Goal: Task Accomplishment & Management: Manage account settings

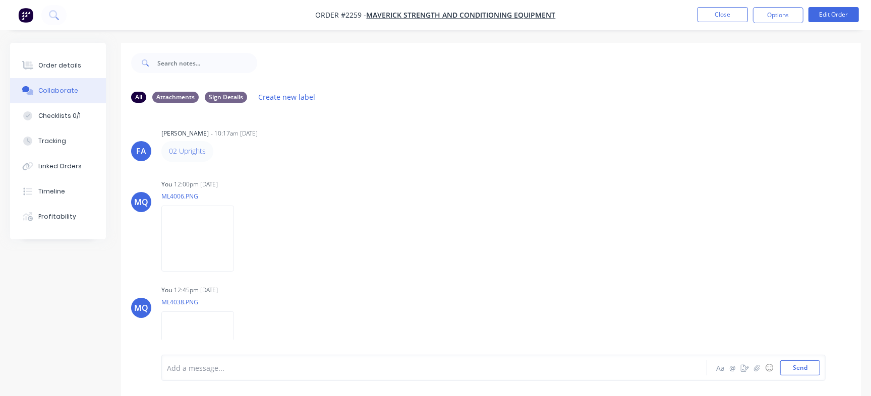
scroll to position [89, 0]
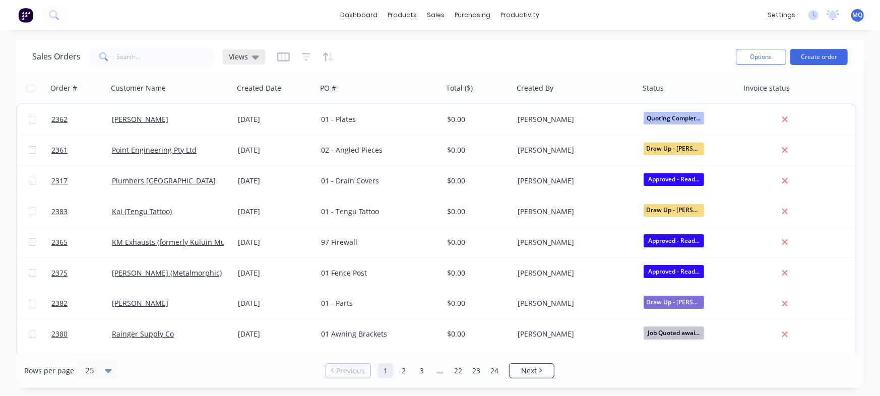
click at [236, 56] on span "Views" at bounding box center [238, 56] width 19 height 11
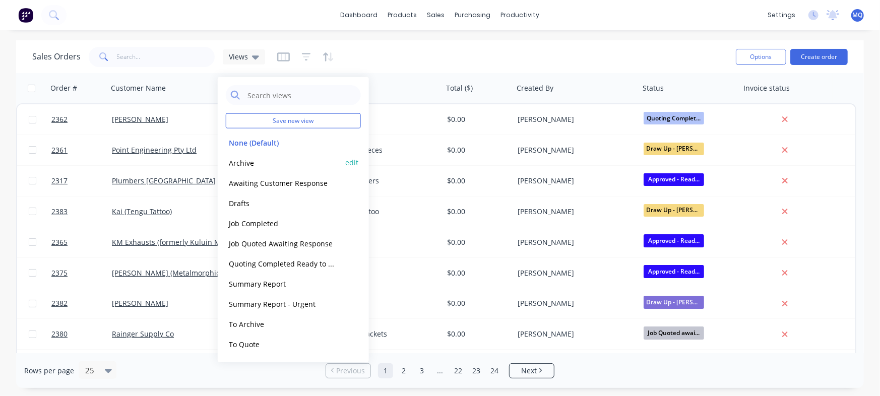
click at [246, 159] on button "Archive" at bounding box center [283, 163] width 115 height 12
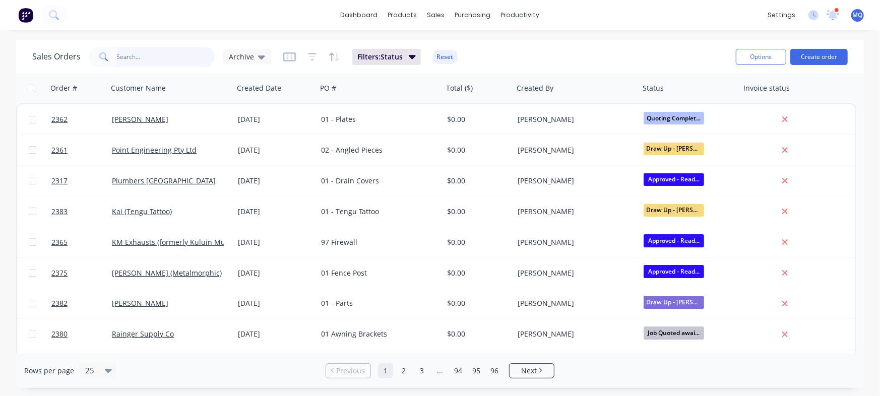
click at [172, 51] on input "text" at bounding box center [166, 57] width 98 height 20
click at [171, 52] on input "text" at bounding box center [166, 57] width 98 height 20
type input "ivory mylk"
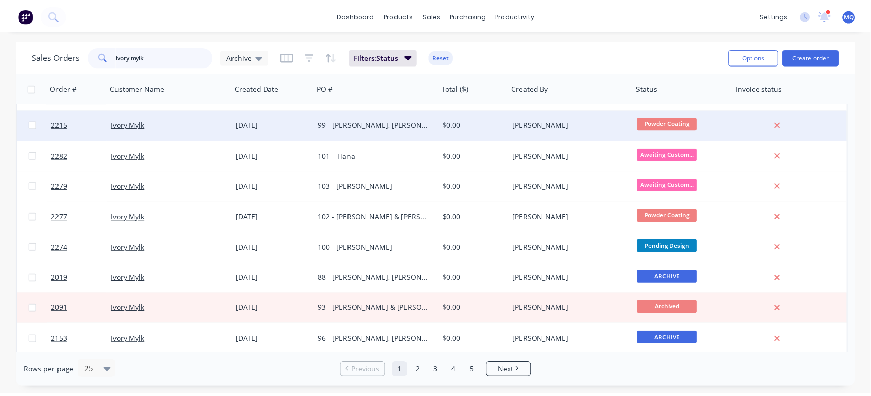
scroll to position [26, 0]
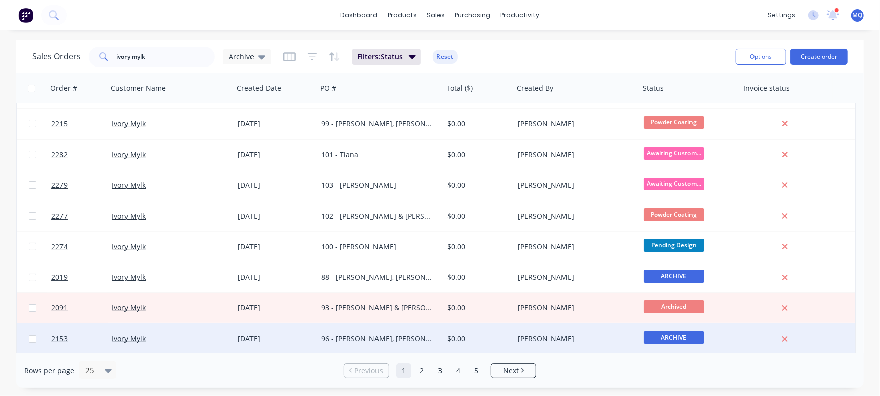
click at [296, 336] on div "22 Aug 2025" at bounding box center [275, 339] width 75 height 10
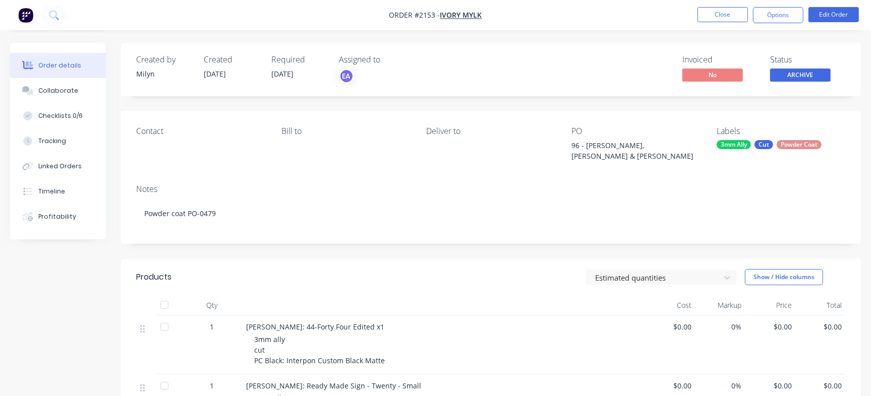
click at [69, 76] on button "Order details" at bounding box center [58, 65] width 96 height 25
click at [72, 86] on div "Collaborate" at bounding box center [58, 90] width 40 height 9
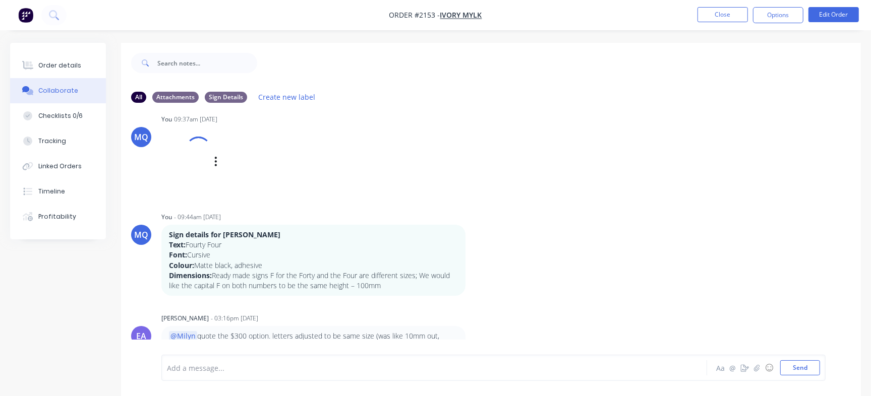
scroll to position [66, 0]
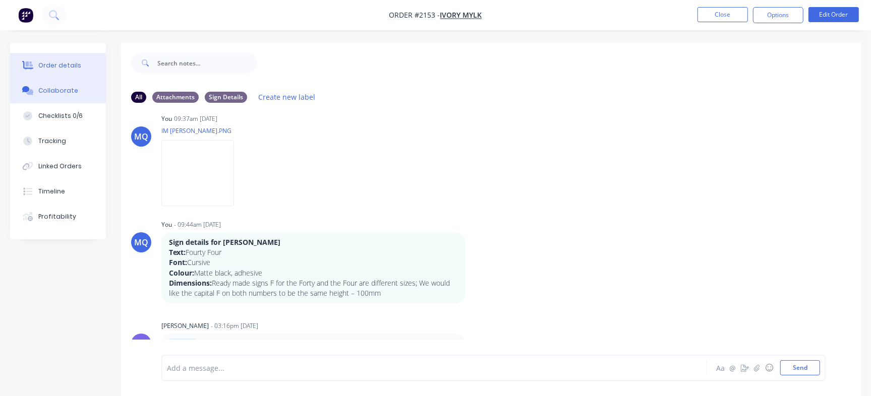
click at [63, 69] on div "Order details" at bounding box center [59, 65] width 43 height 9
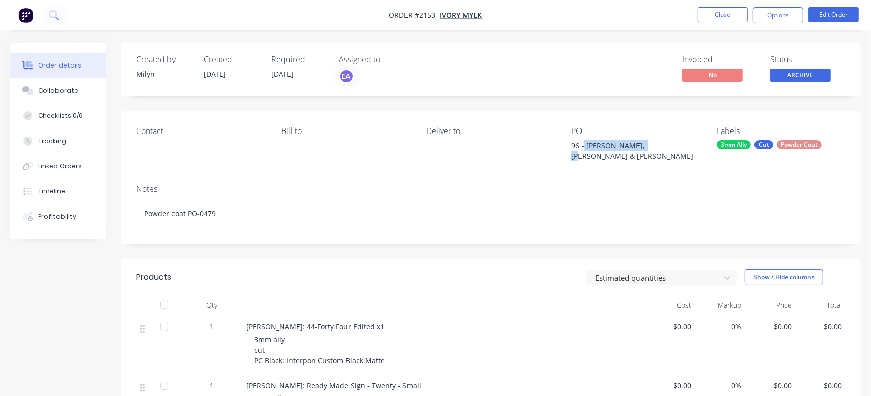
drag, startPoint x: 583, startPoint y: 144, endPoint x: 640, endPoint y: 148, distance: 56.6
click at [640, 148] on div "96 - Craig, Zane, Loretta & Sharon" at bounding box center [634, 150] width 126 height 21
click at [595, 154] on div "Contact Bill to Deliver to PO 96 - Craig, Zane, Loretta & Sharon Labels 3mm All…" at bounding box center [490, 143] width 739 height 65
drag, startPoint x: 582, startPoint y: 144, endPoint x: 655, endPoint y: 151, distance: 73.4
click at [655, 151] on div "96 - Craig, Zane, Loretta & Sharon" at bounding box center [634, 150] width 126 height 21
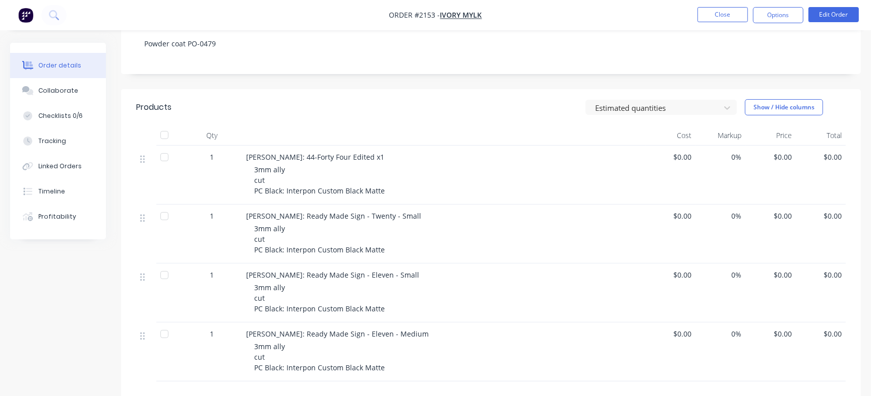
scroll to position [171, 0]
click at [708, 9] on button "Close" at bounding box center [722, 14] width 50 height 15
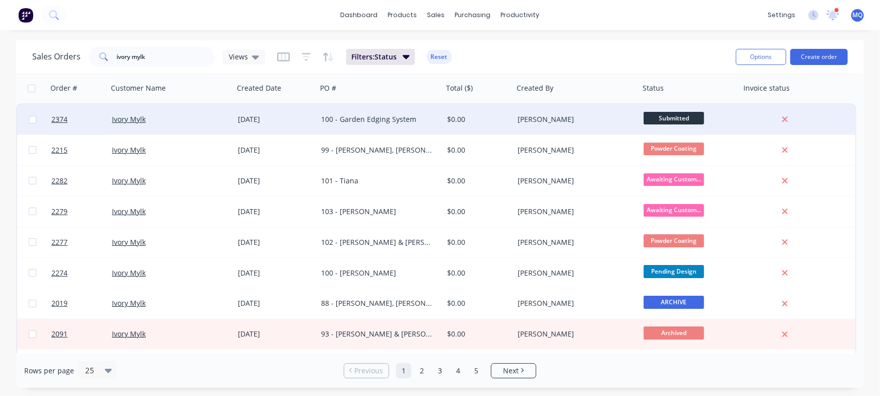
click at [446, 123] on div "$0.00" at bounding box center [478, 119] width 71 height 30
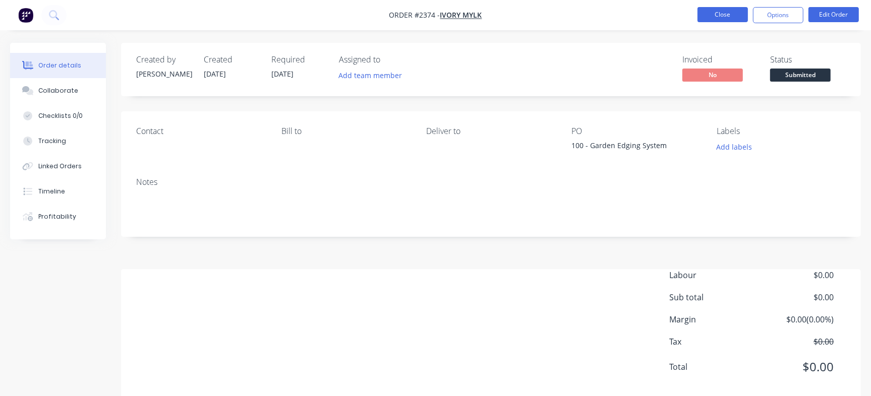
click at [726, 14] on button "Close" at bounding box center [722, 14] width 50 height 15
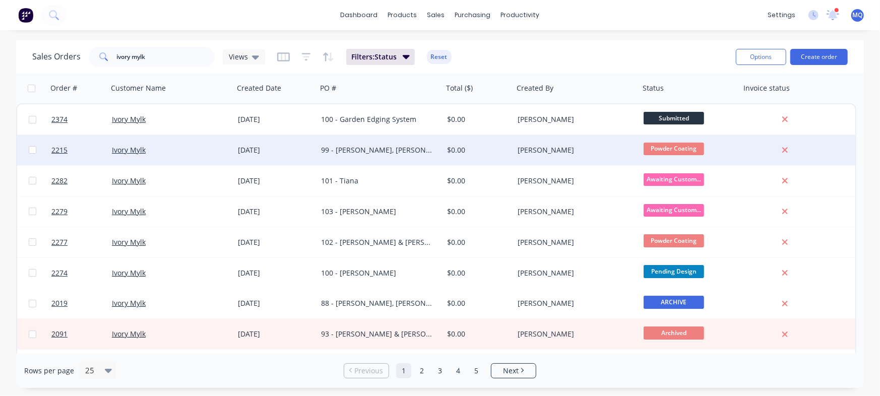
click at [408, 149] on div "99 - Emma, Hailey, & Kara" at bounding box center [377, 150] width 112 height 10
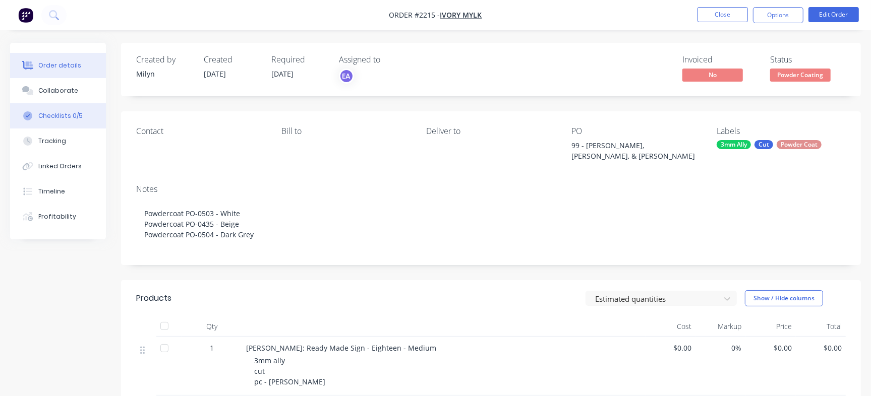
click at [86, 126] on button "Checklists 0/5" at bounding box center [58, 115] width 96 height 25
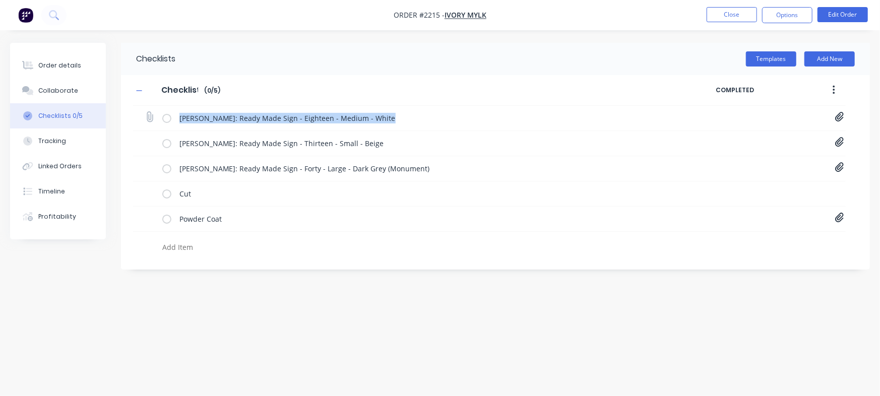
drag, startPoint x: 827, startPoint y: 123, endPoint x: 841, endPoint y: 115, distance: 16.7
click at [841, 115] on div "Hailey Romeo: Ready Made Sign - Eighteen - Medium - White 18-Eighteen[A] - 1110…" at bounding box center [489, 118] width 713 height 25
click at [841, 115] on icon at bounding box center [839, 117] width 9 height 10
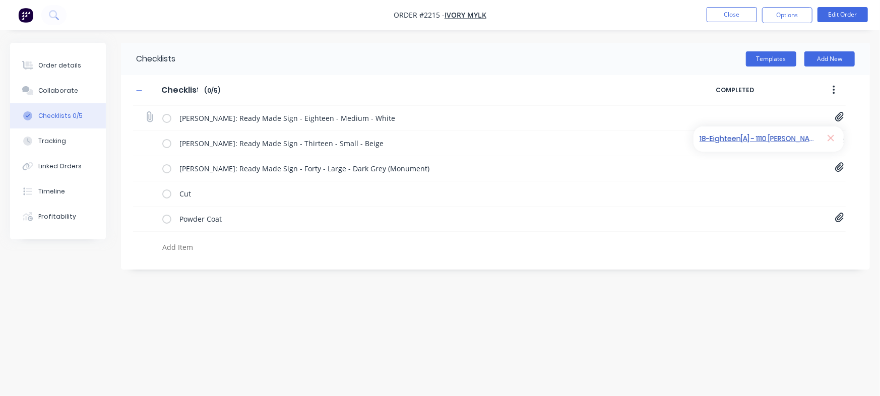
click at [786, 134] on link "18-Eighteen[A] - 1110 Hailey Romeo.pdf" at bounding box center [758, 139] width 117 height 11
click at [51, 79] on button "Collaborate" at bounding box center [58, 90] width 96 height 25
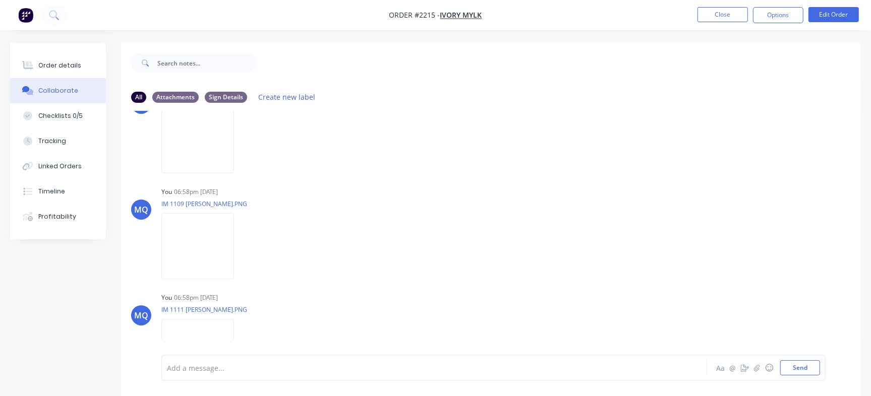
scroll to position [1618, 0]
click at [216, 238] on img at bounding box center [197, 247] width 73 height 66
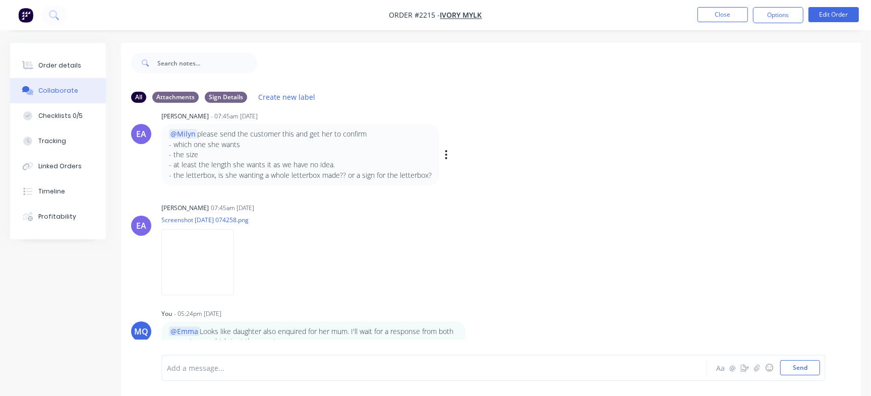
scroll to position [0, 0]
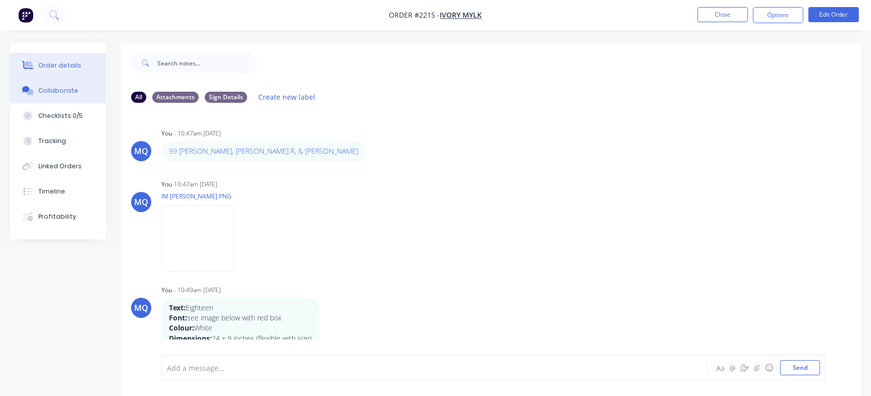
click at [50, 64] on div "Order details" at bounding box center [59, 65] width 43 height 9
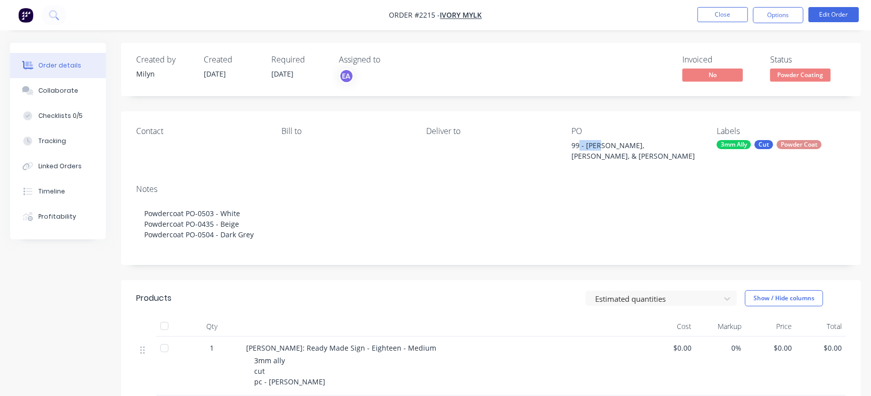
drag, startPoint x: 578, startPoint y: 146, endPoint x: 605, endPoint y: 142, distance: 27.5
click at [605, 142] on div "99 - Emma, Hailey, & Kara" at bounding box center [634, 150] width 126 height 21
click at [588, 108] on div "Created by Milyn Created 01/09/25 Required 08/09/25 Assigned to EA Invoiced No …" at bounding box center [490, 360] width 739 height 635
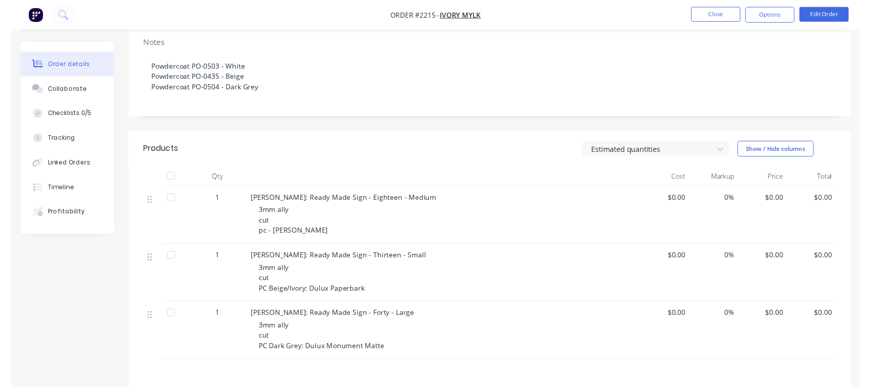
scroll to position [146, 0]
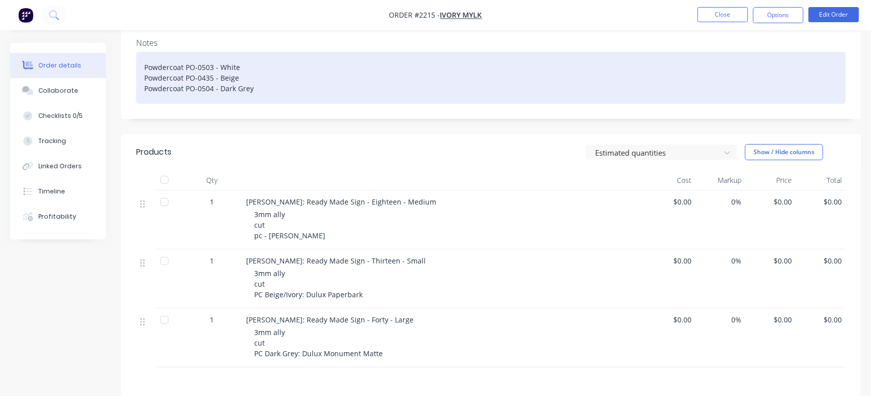
click at [213, 60] on div "Powdercoat PO-0503 - White Powdercoat PO-0435 - Beige Powdercoat PO-0504 - Dark…" at bounding box center [490, 78] width 709 height 52
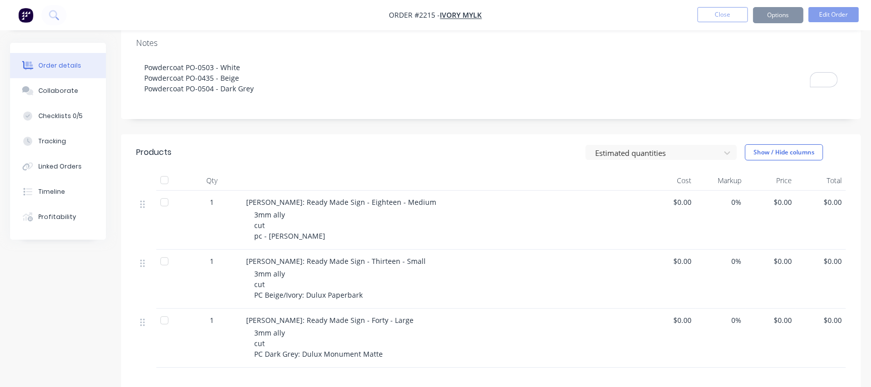
click at [263, 210] on span "3mm ally cut pc - pearl white" at bounding box center [289, 225] width 71 height 31
drag, startPoint x: 251, startPoint y: 195, endPoint x: 303, endPoint y: 192, distance: 52.0
click at [303, 197] on span "Hailey Romeo: Ready Made Sign - Eighteen - Medium" at bounding box center [341, 202] width 190 height 10
click at [314, 217] on div "3mm ally cut pc - pearl white" at bounding box center [447, 225] width 387 height 32
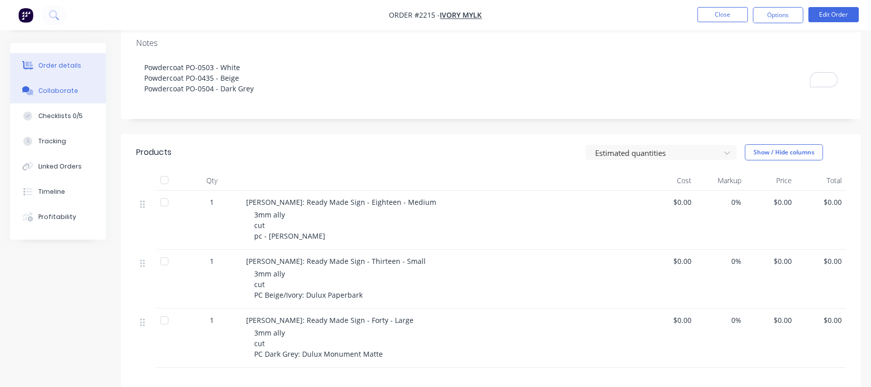
click at [78, 92] on button "Collaborate" at bounding box center [58, 90] width 96 height 25
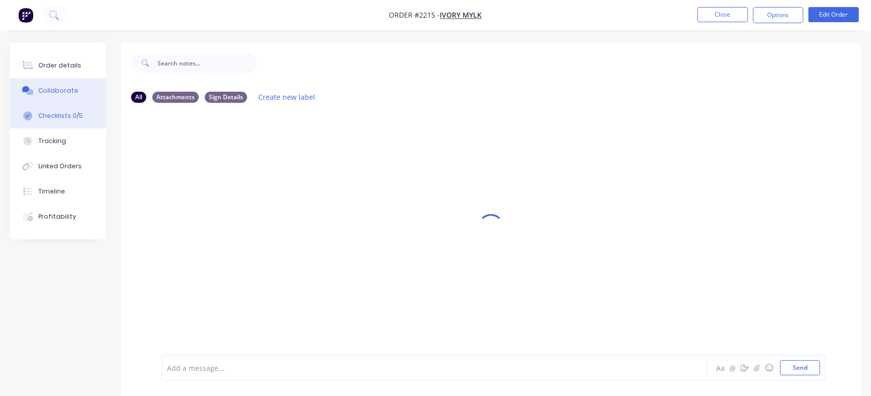
click at [64, 120] on div "Checklists 0/5" at bounding box center [60, 115] width 44 height 9
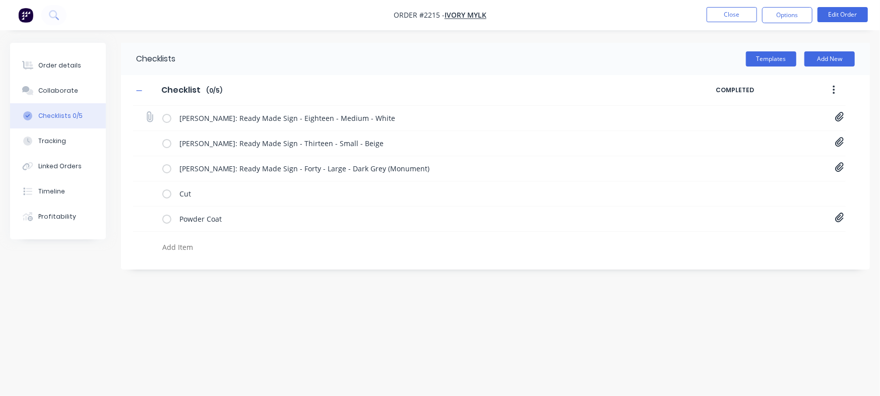
click at [841, 113] on icon at bounding box center [839, 117] width 9 height 10
click at [778, 143] on link "18-Eighteen[A] - 1110 Hailey Romeo.pdf" at bounding box center [758, 139] width 117 height 11
click at [81, 57] on button "Order details" at bounding box center [58, 65] width 96 height 25
type textarea "x"
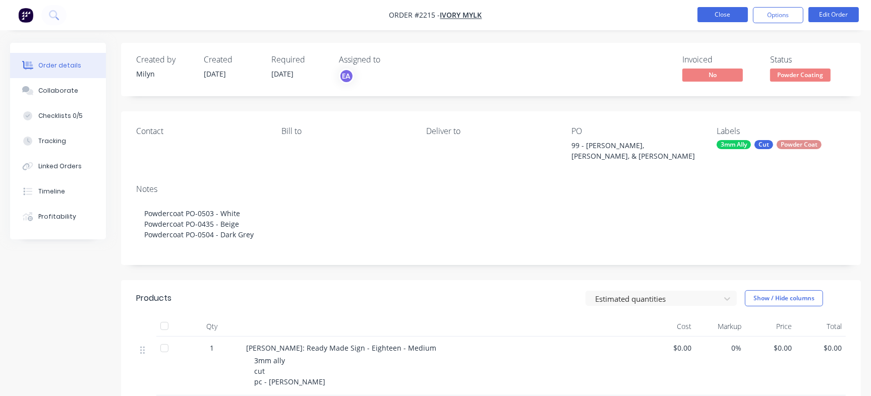
click at [707, 16] on button "Close" at bounding box center [722, 14] width 50 height 15
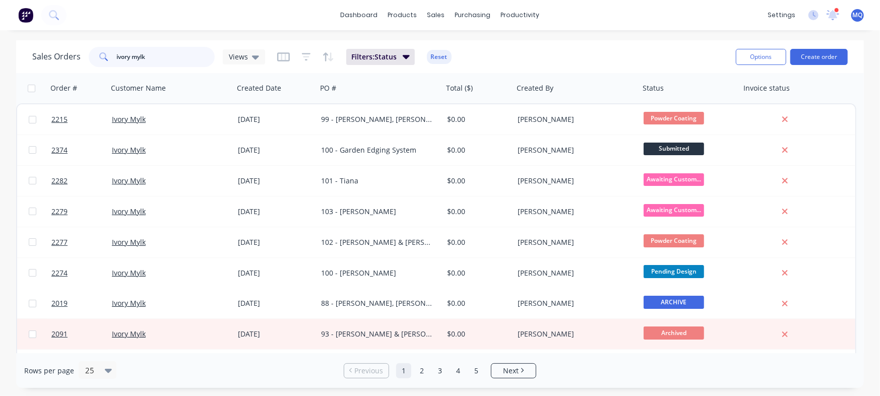
click at [166, 50] on input "ivory mylk" at bounding box center [166, 57] width 98 height 20
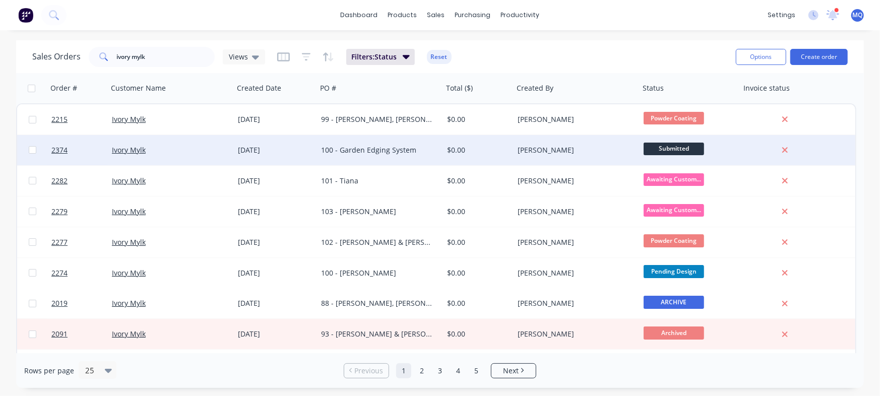
click at [345, 138] on div "100 - Garden Edging System" at bounding box center [380, 150] width 126 height 30
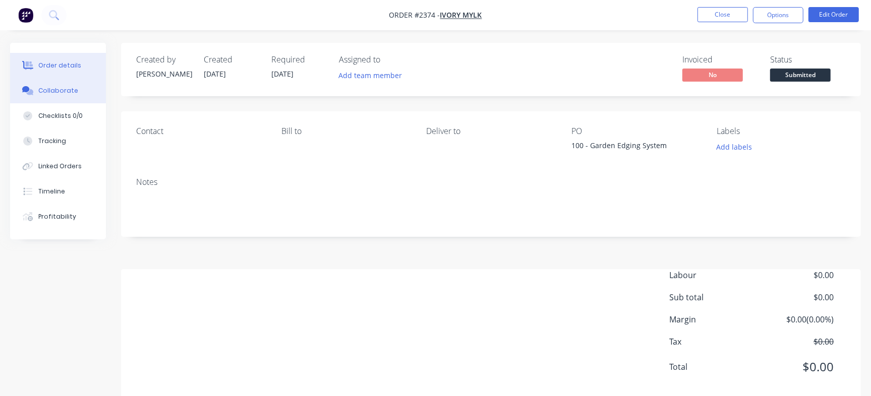
click at [84, 86] on button "Collaborate" at bounding box center [58, 90] width 96 height 25
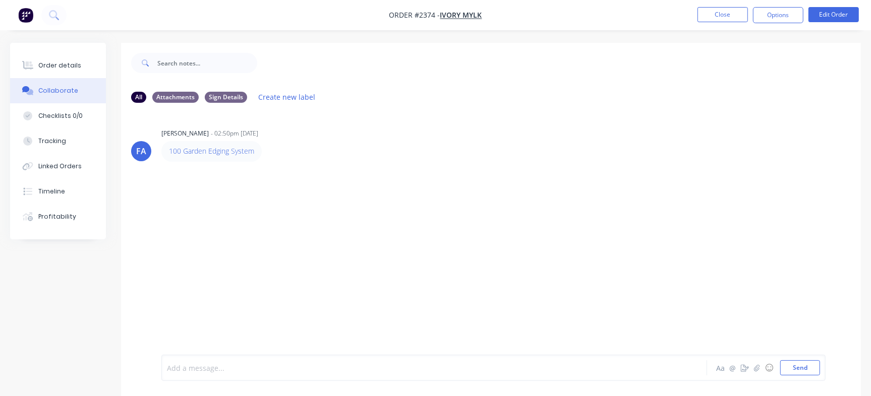
click at [292, 368] on div at bounding box center [411, 368] width 489 height 11
click at [723, 12] on button "Close" at bounding box center [722, 14] width 50 height 15
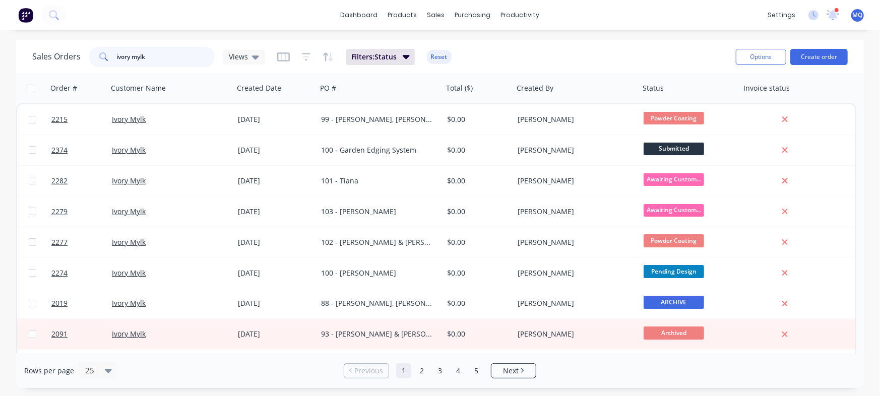
click at [156, 52] on input "ivory mylk" at bounding box center [166, 57] width 98 height 20
type input "natalie"
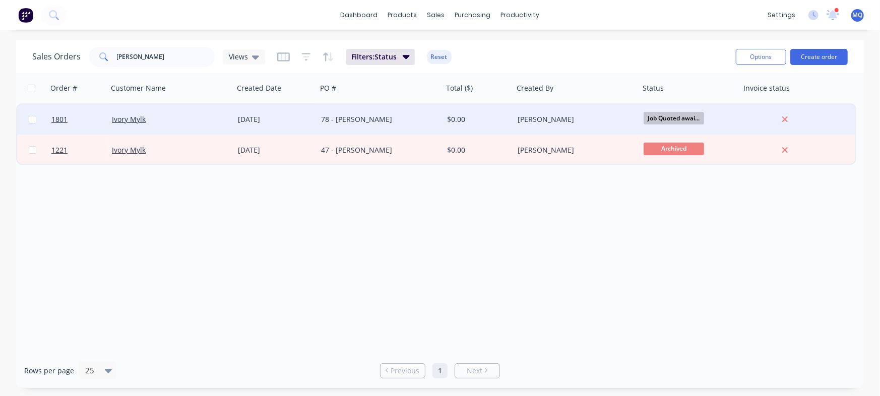
click at [269, 120] on div "05 Jun 2025" at bounding box center [275, 119] width 75 height 10
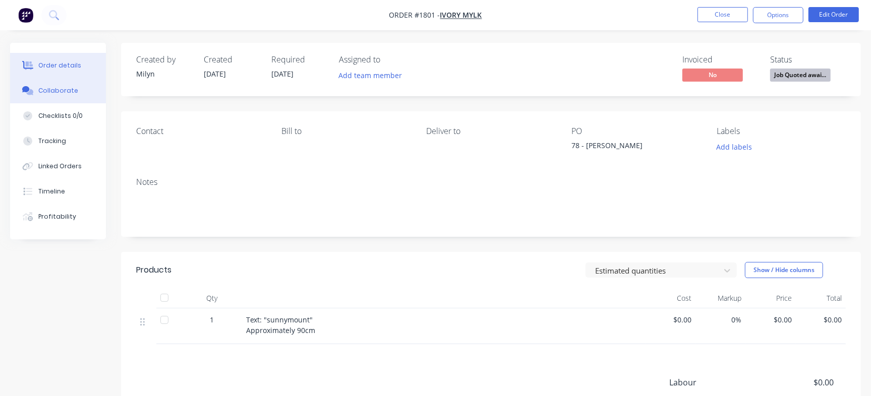
click at [68, 89] on div "Collaborate" at bounding box center [58, 90] width 40 height 9
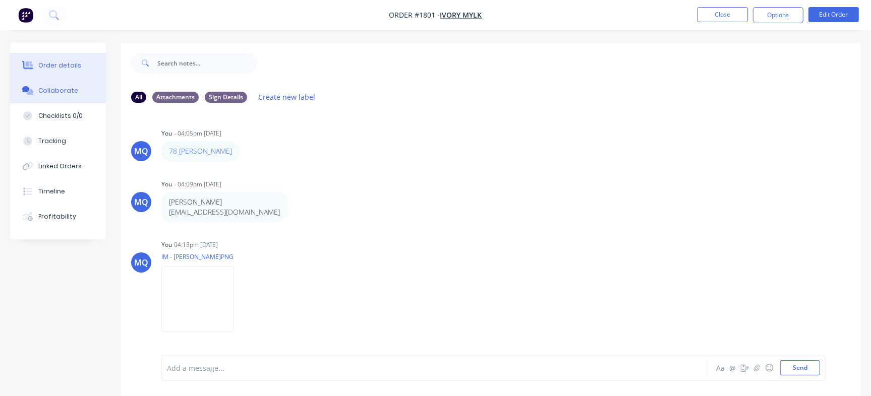
click at [43, 63] on div "Order details" at bounding box center [59, 65] width 43 height 9
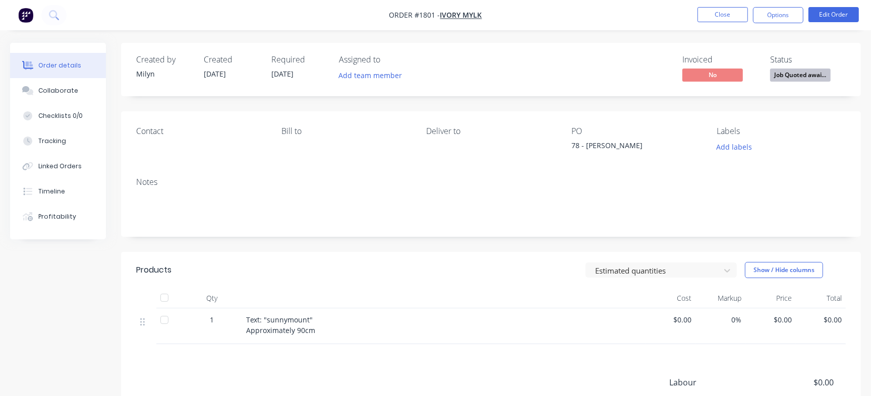
click at [736, 154] on div "Contact Bill to Deliver to PO 78 - Natalie Simmonds Labels Add labels" at bounding box center [490, 140] width 739 height 58
click at [739, 150] on button "Add labels" at bounding box center [734, 147] width 46 height 14
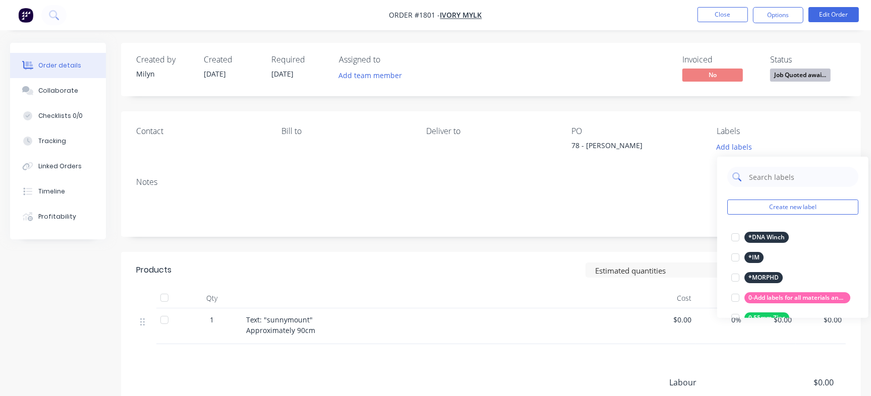
click at [750, 168] on input "text" at bounding box center [800, 177] width 105 height 20
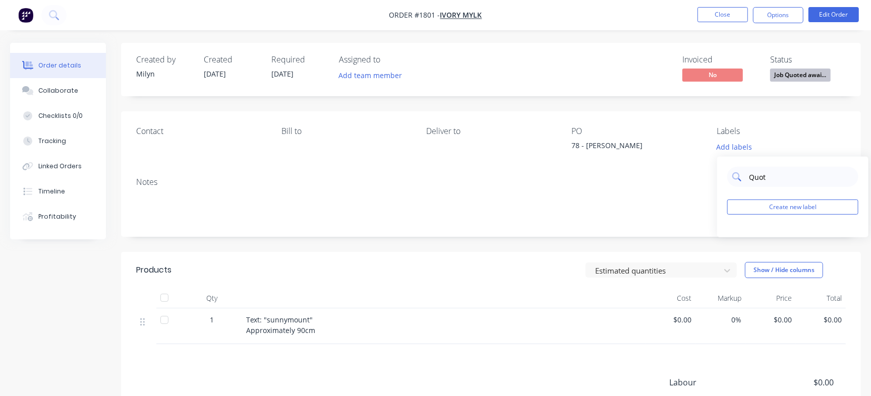
type input "Quote"
click at [736, 231] on div at bounding box center [735, 237] width 20 height 20
click at [763, 171] on input "Quote" at bounding box center [800, 172] width 105 height 20
click at [528, 13] on nav "Order #1801 - Ivory Mylk Close Options Edit Order" at bounding box center [435, 15] width 871 height 30
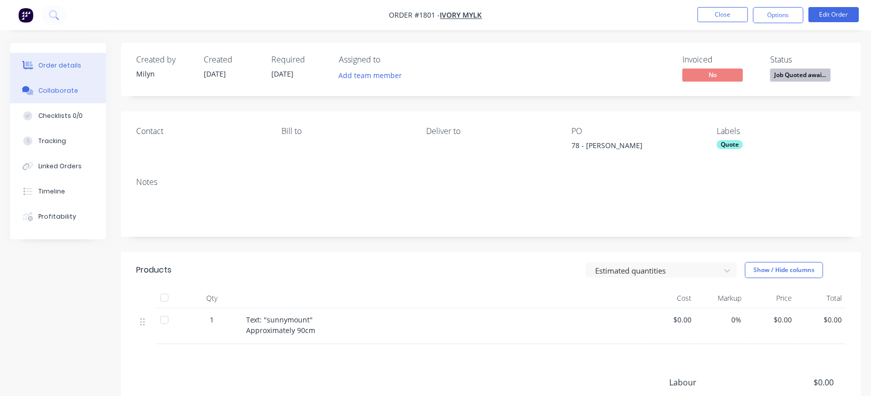
click at [55, 97] on button "Collaborate" at bounding box center [58, 90] width 96 height 25
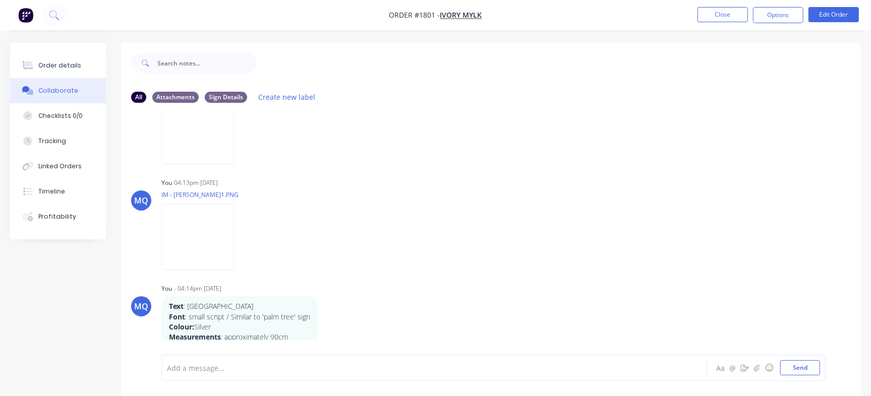
scroll to position [198, 0]
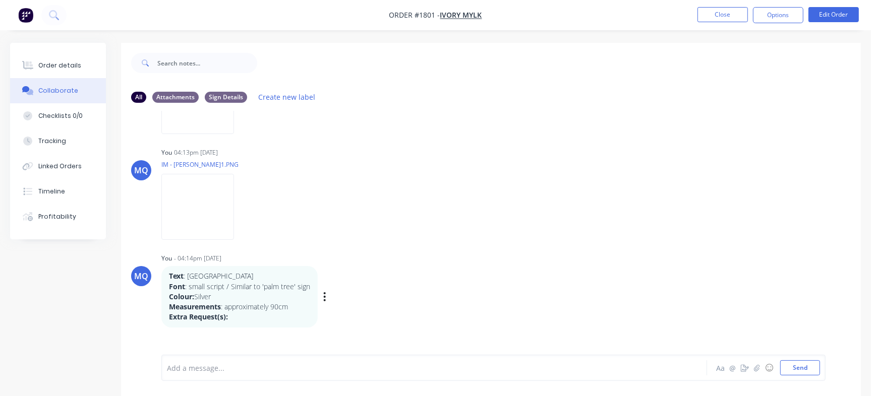
drag, startPoint x: 326, startPoint y: 220, endPoint x: 372, endPoint y: 294, distance: 87.4
click at [372, 294] on div "Text : sunnymount Font : small script / Similar to 'palm tree' sign Colour: Sil…" at bounding box center [318, 296] width 315 height 61
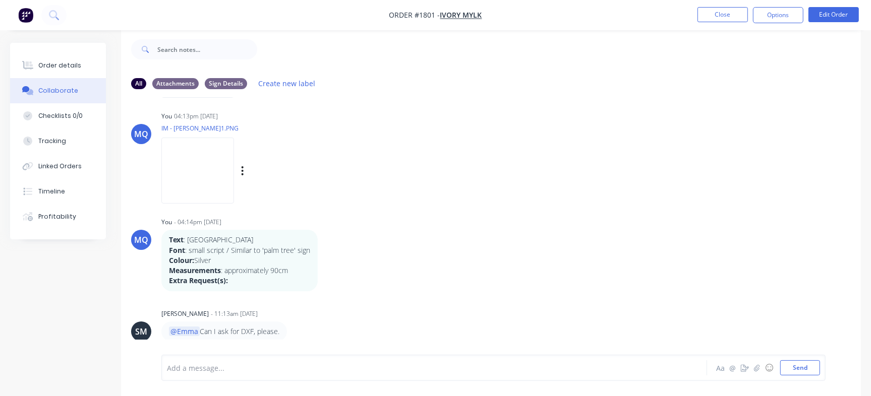
scroll to position [15, 0]
click at [221, 47] on input "text" at bounding box center [207, 48] width 100 height 20
click at [723, 18] on button "Close" at bounding box center [722, 14] width 50 height 15
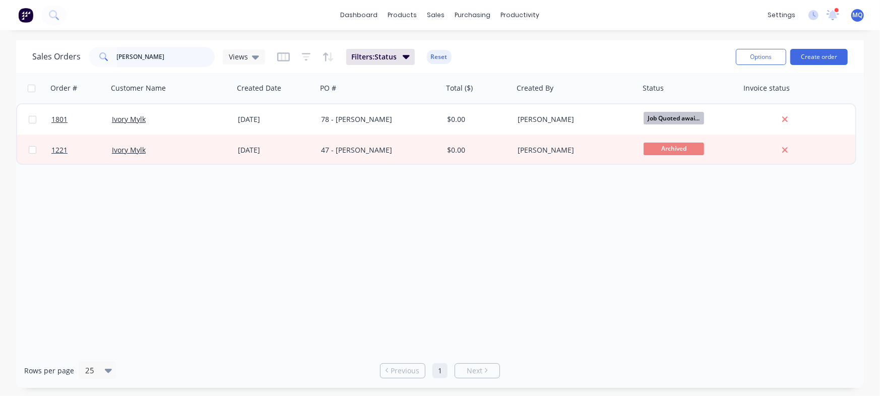
click at [159, 60] on input "natalie" at bounding box center [166, 57] width 98 height 20
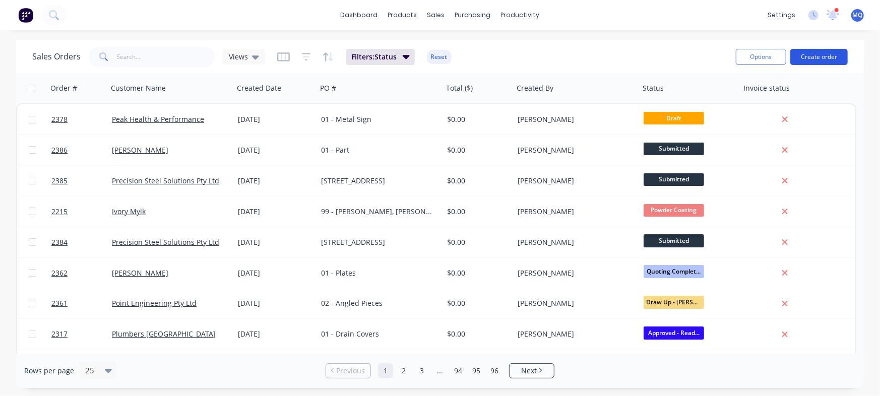
click at [814, 49] on button "Create order" at bounding box center [818, 57] width 57 height 16
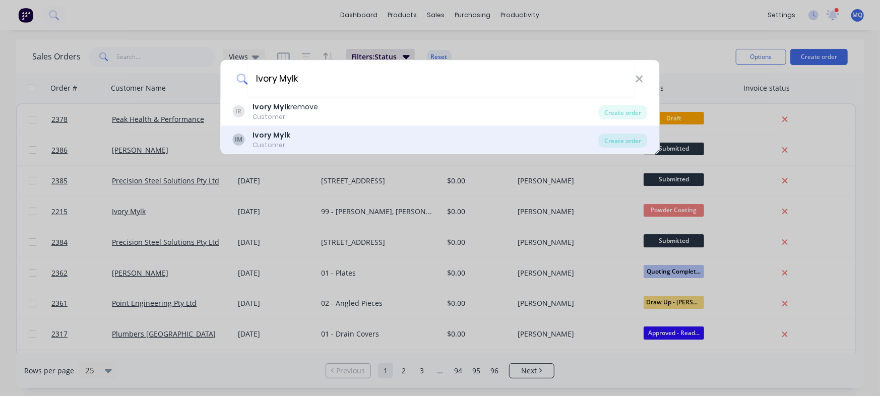
type input "Ivory Mylk"
click at [281, 134] on b "Ivory Mylk" at bounding box center [272, 135] width 38 height 10
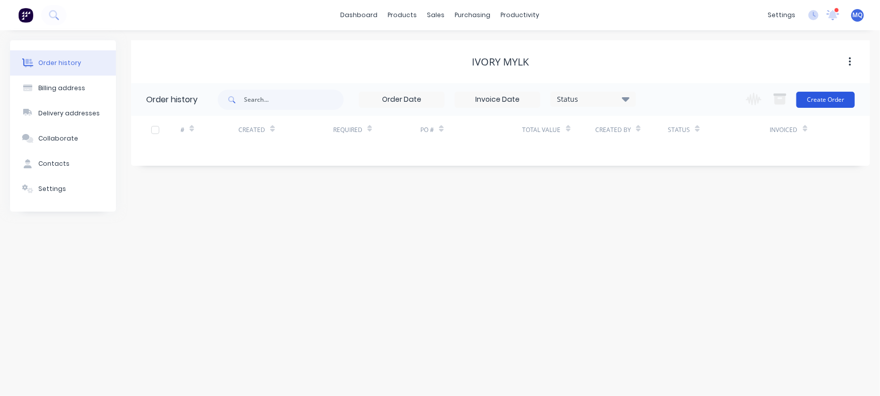
click at [841, 97] on button "Create Order" at bounding box center [825, 100] width 58 height 16
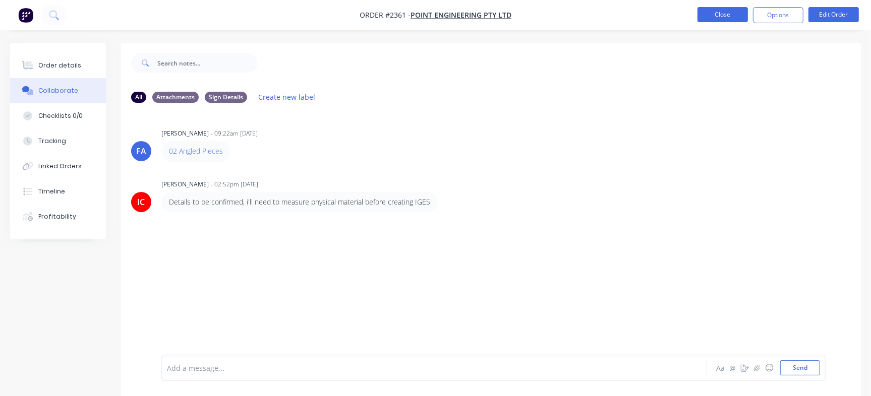
click at [711, 9] on button "Close" at bounding box center [722, 14] width 50 height 15
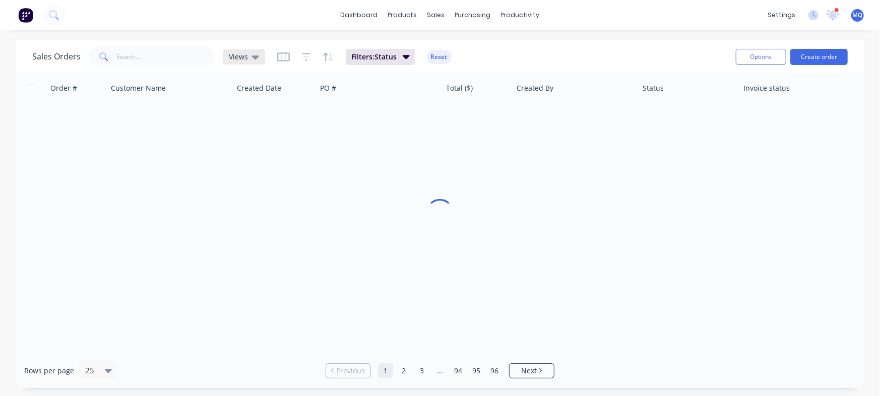
click at [252, 61] on icon at bounding box center [255, 56] width 7 height 11
click at [202, 56] on input "text" at bounding box center [166, 57] width 98 height 20
click at [256, 55] on icon at bounding box center [255, 56] width 7 height 11
click at [138, 64] on input "archive" at bounding box center [166, 57] width 98 height 20
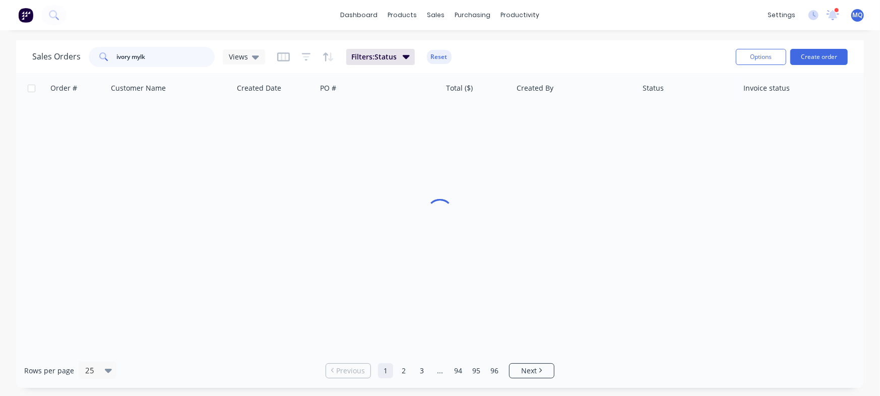
type input "ivory mylk"
click at [836, 54] on button "Create order" at bounding box center [818, 57] width 57 height 16
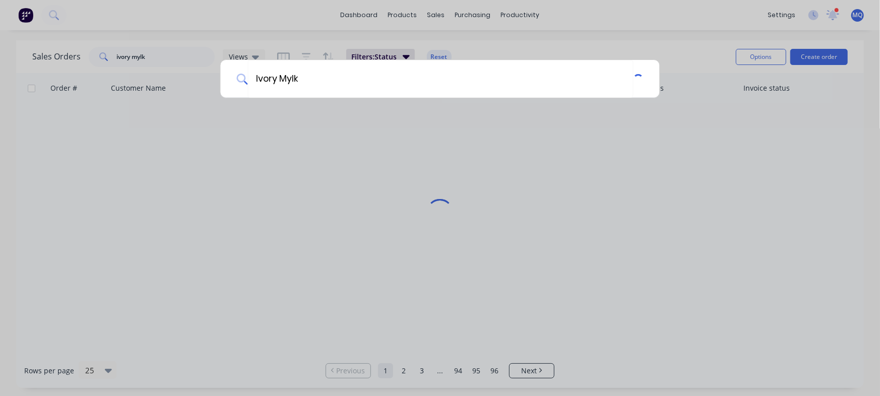
type input "Ivory Mylk"
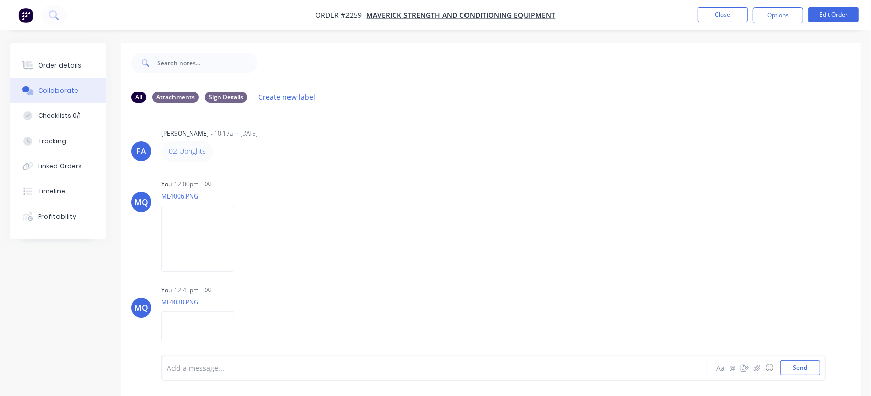
scroll to position [89, 0]
